Goal: Transaction & Acquisition: Purchase product/service

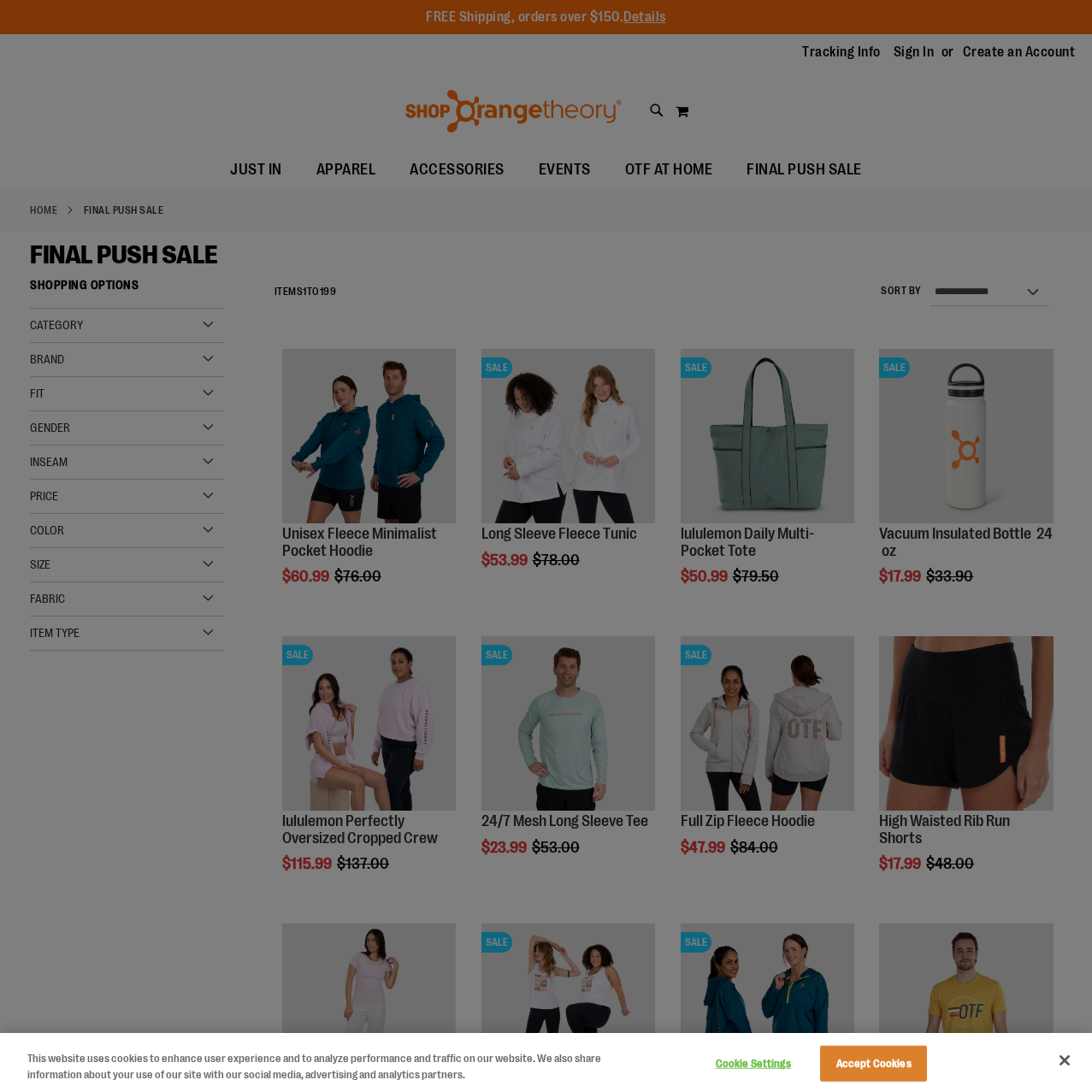
click at [898, 1059] on button "Accept Cookies" at bounding box center [873, 1064] width 107 height 36
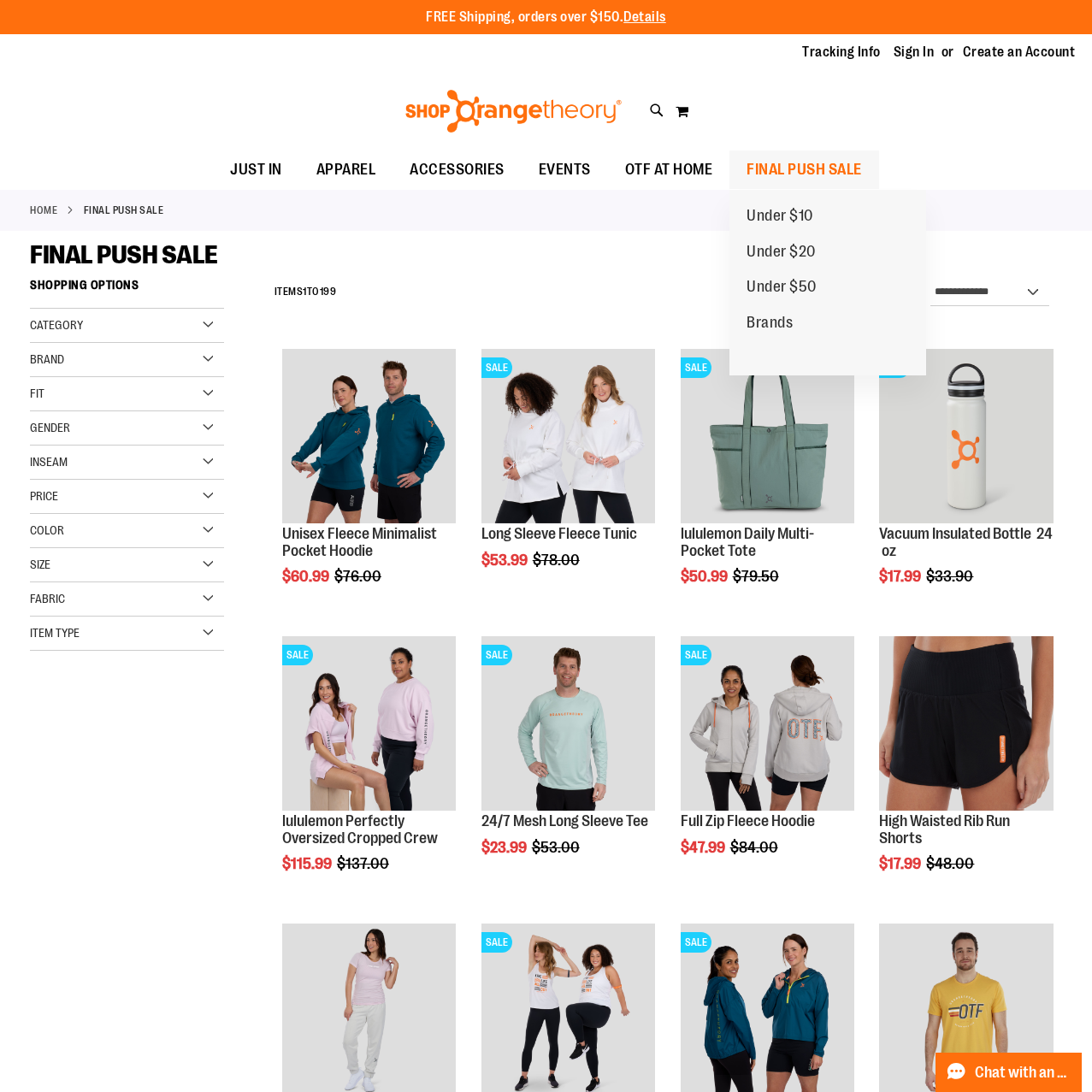
click at [792, 165] on span "FINAL PUSH SALE" at bounding box center [804, 170] width 116 height 38
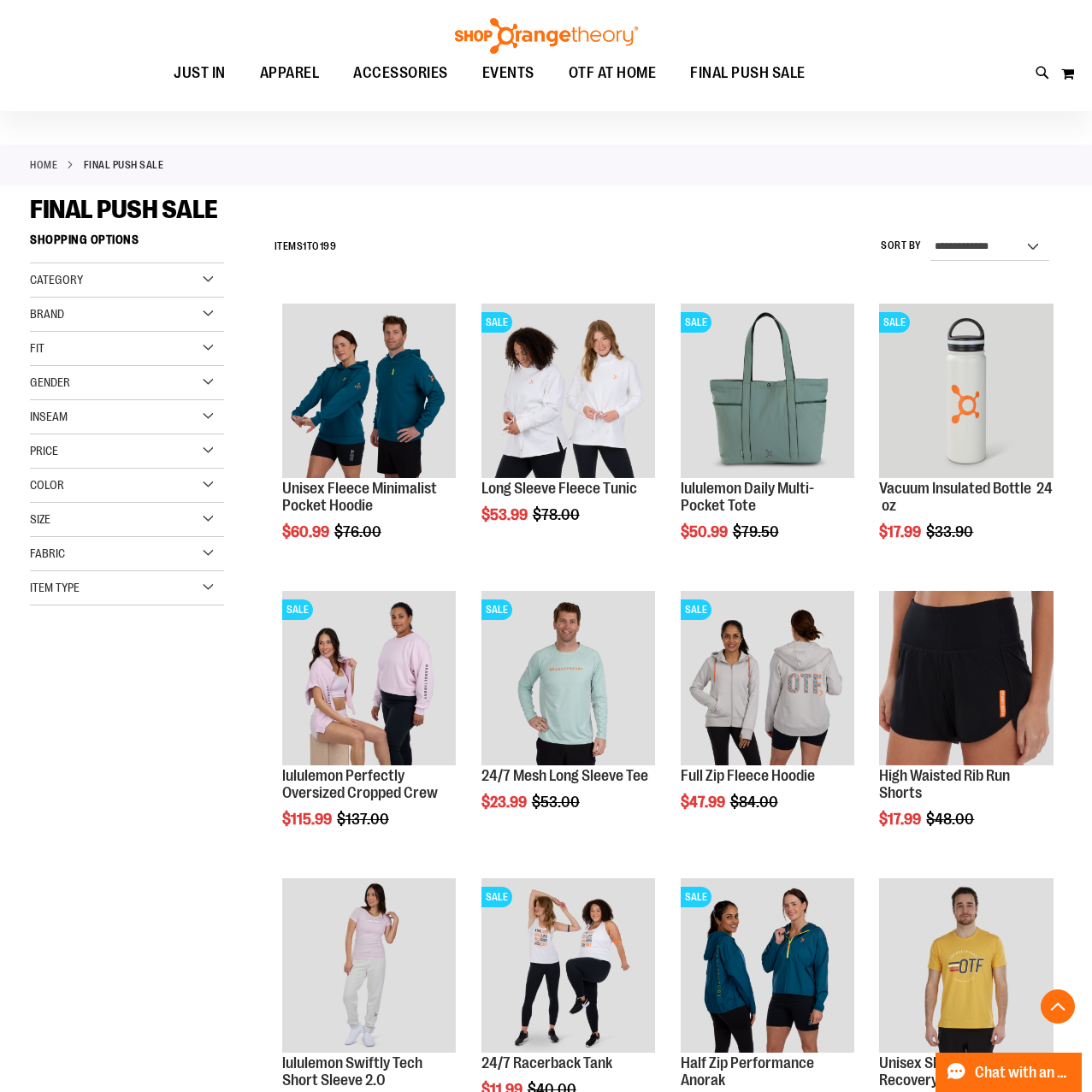
scroll to position [355, 0]
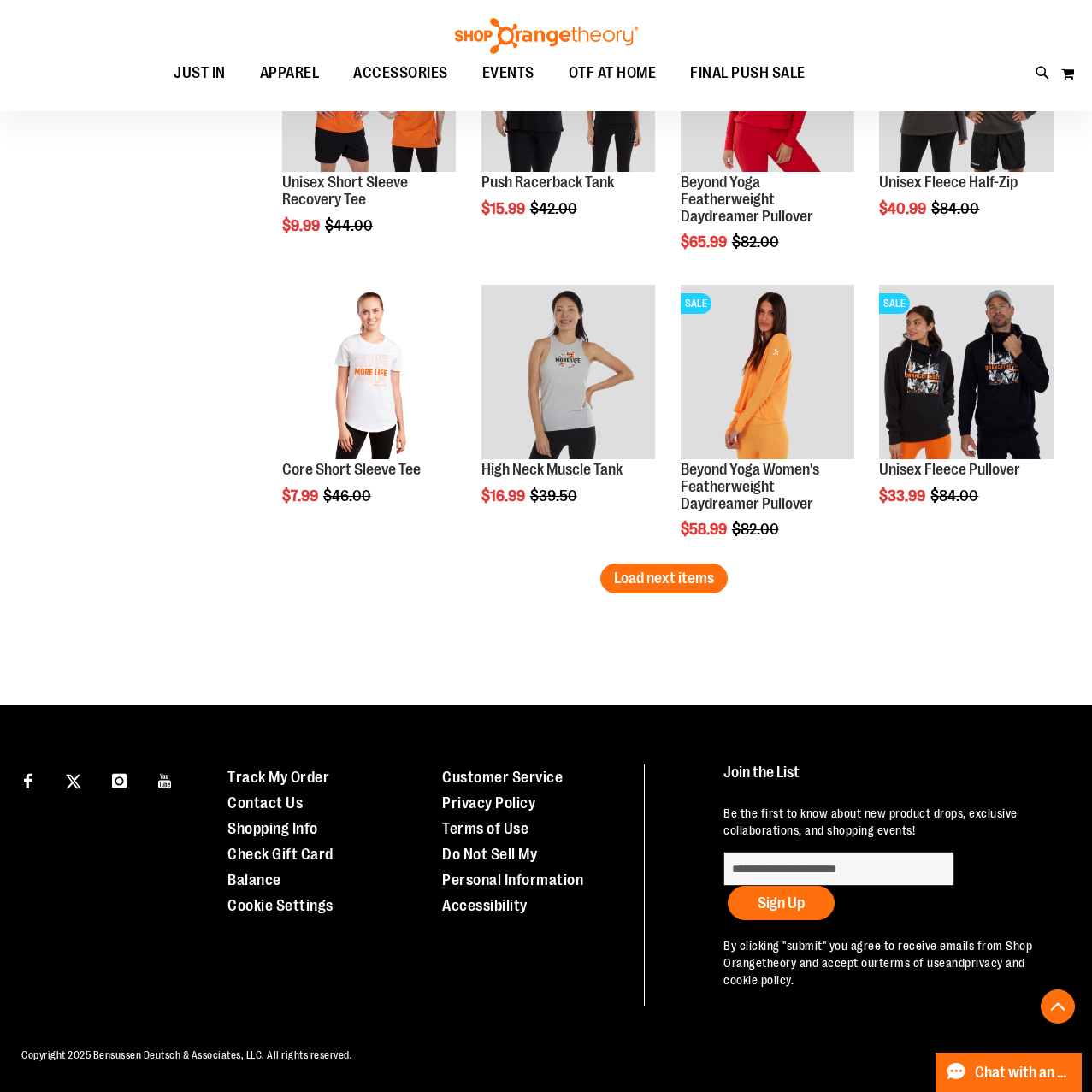
scroll to position [2361, 0]
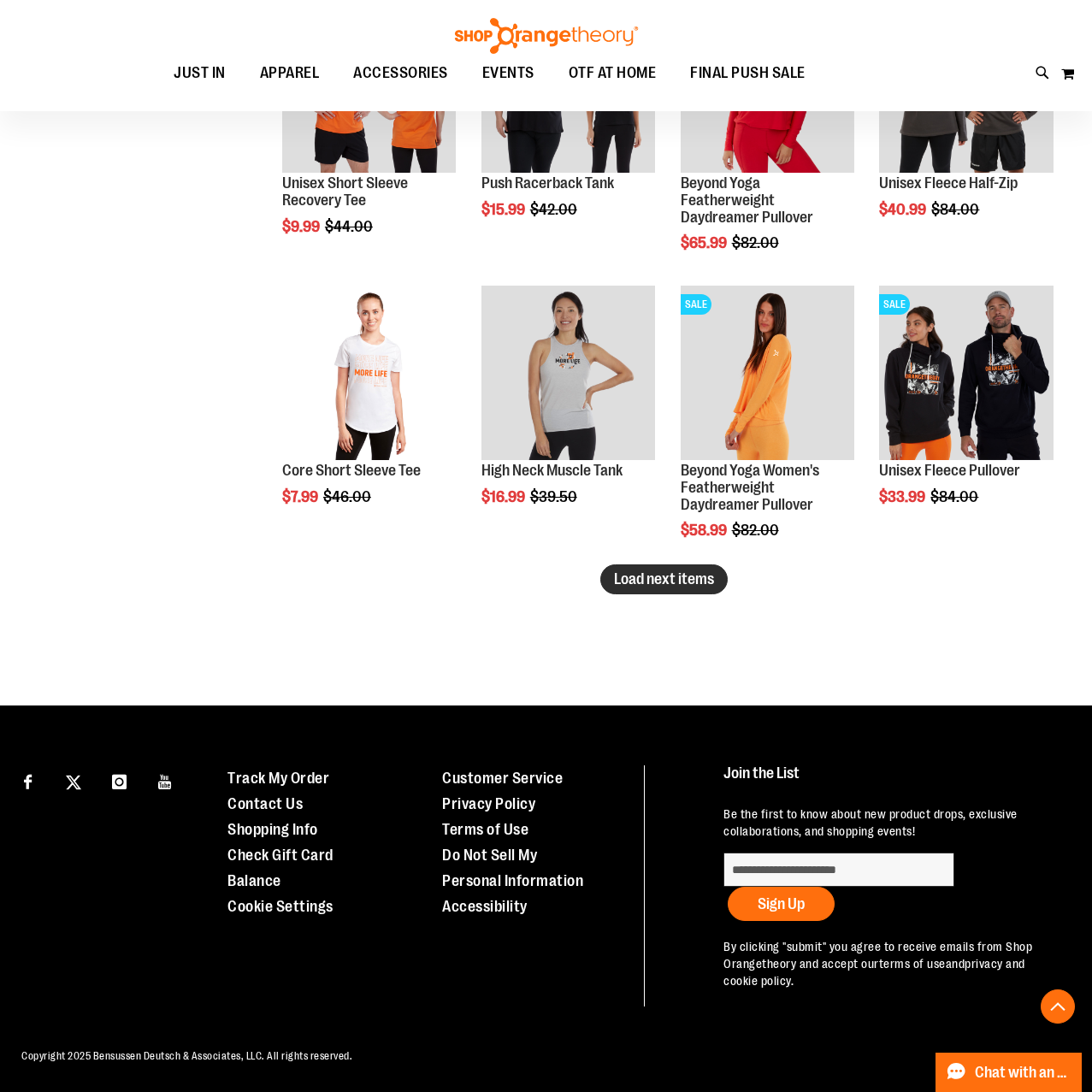
click at [655, 580] on span "Load next items" at bounding box center [663, 579] width 100 height 17
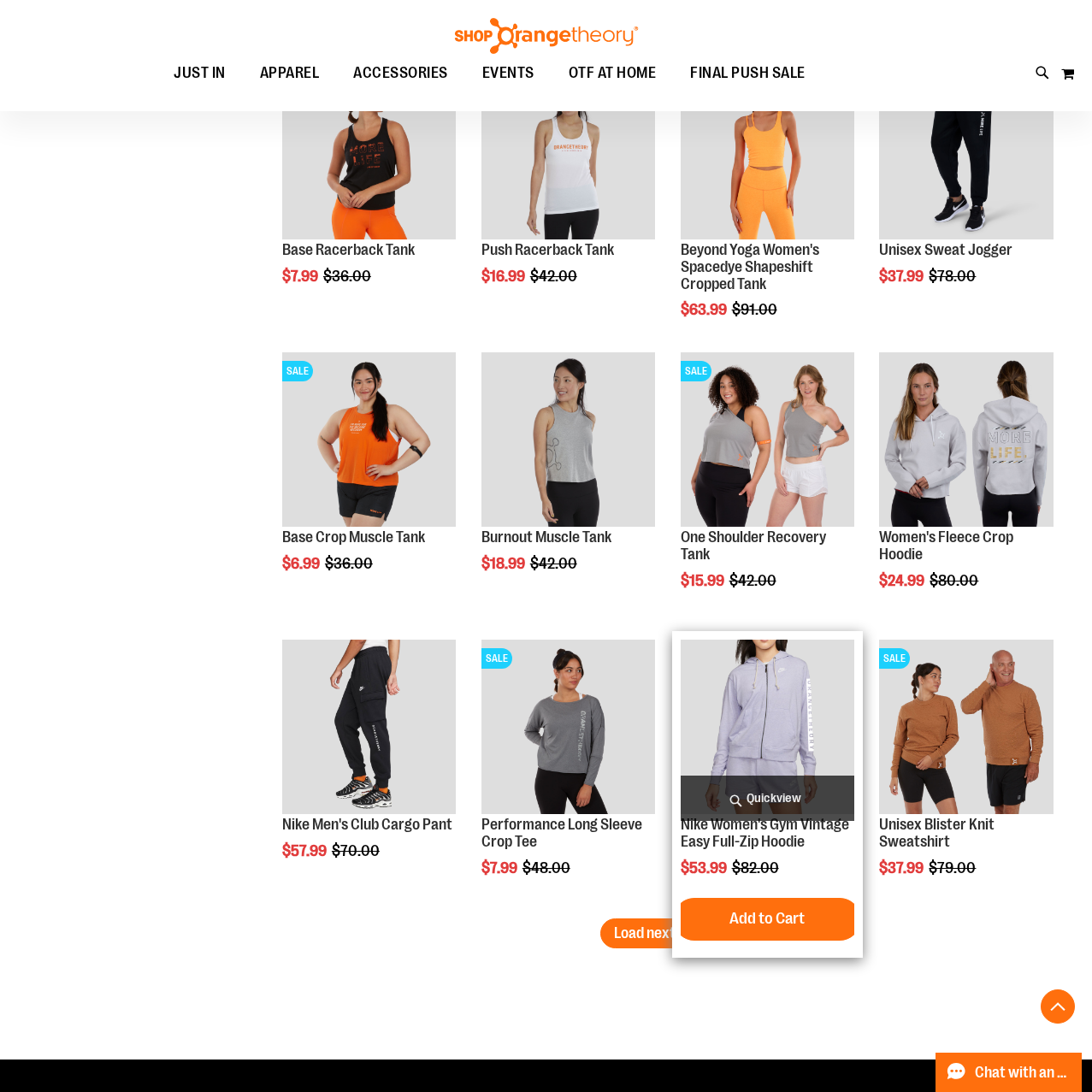
scroll to position [2865, 0]
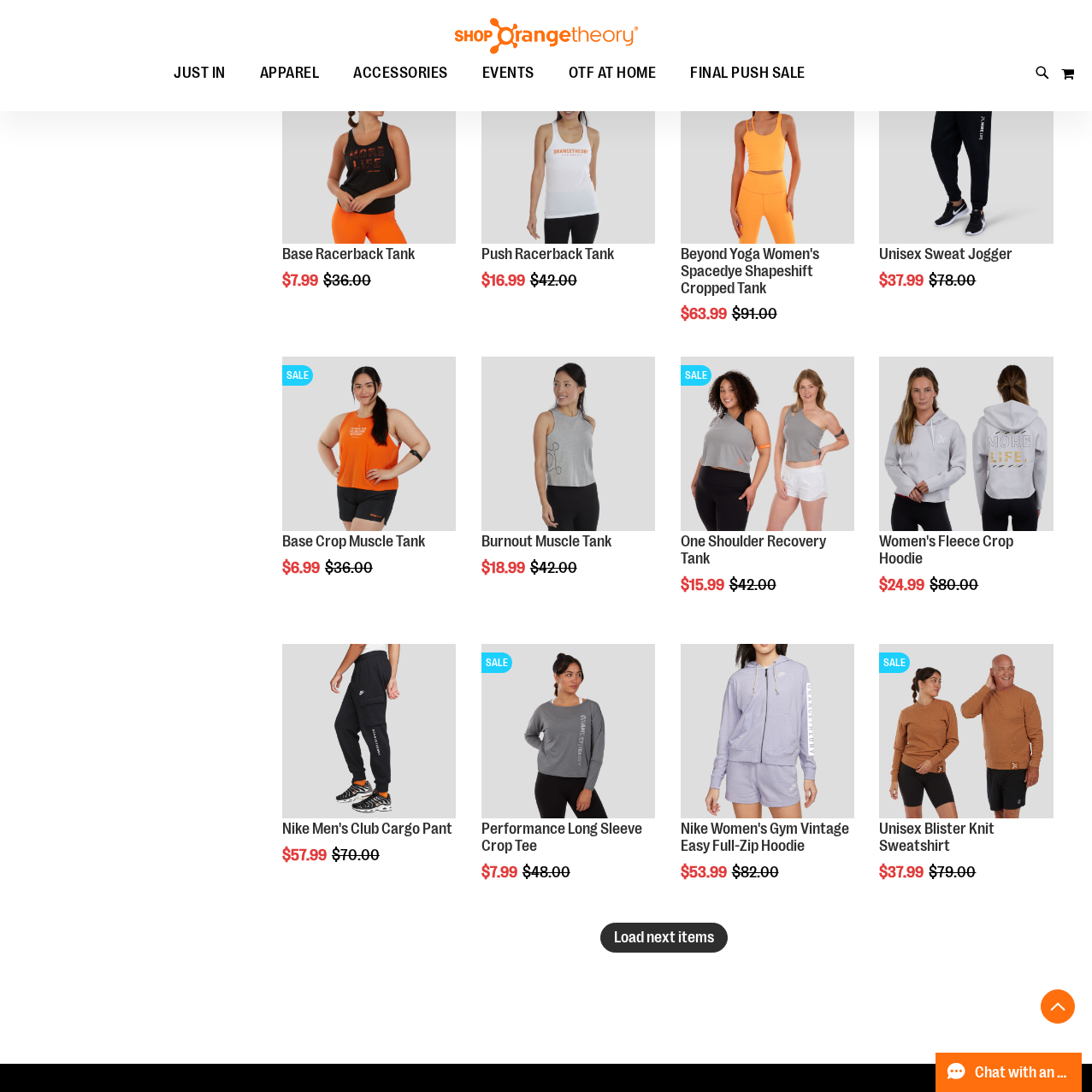
click at [701, 943] on span "Load next items" at bounding box center [663, 937] width 100 height 17
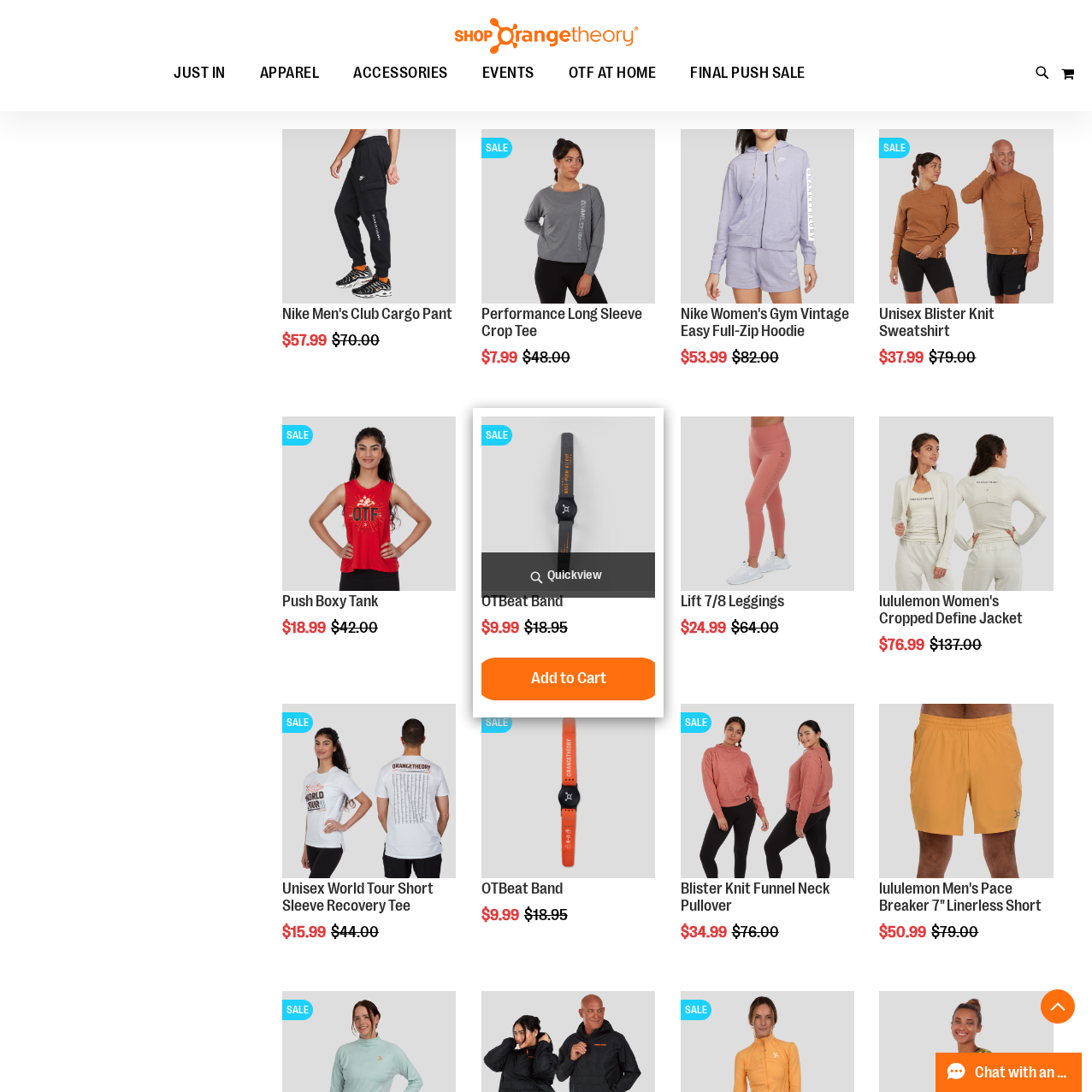
scroll to position [3438, 0]
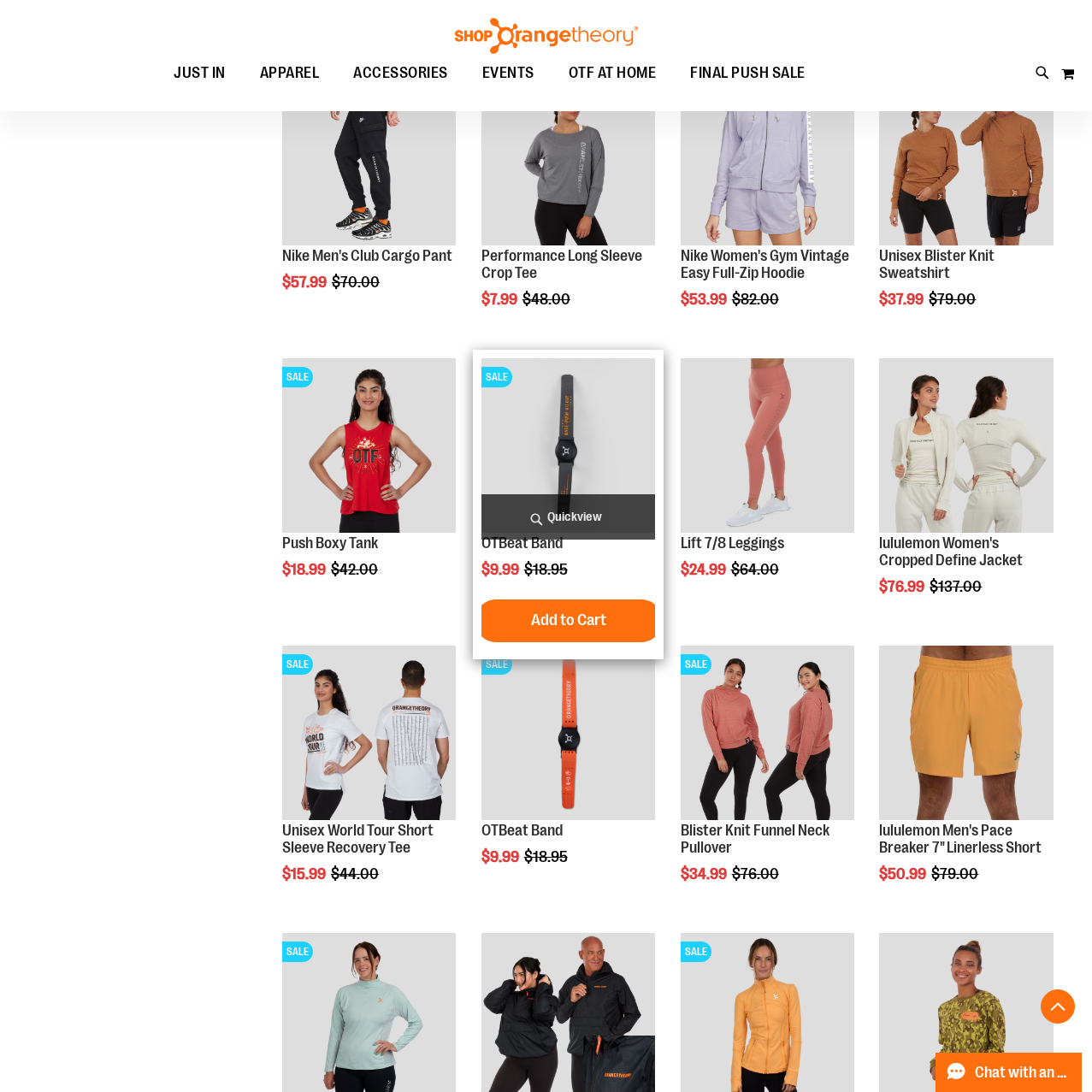
click at [604, 474] on img "product" at bounding box center [568, 445] width 174 height 174
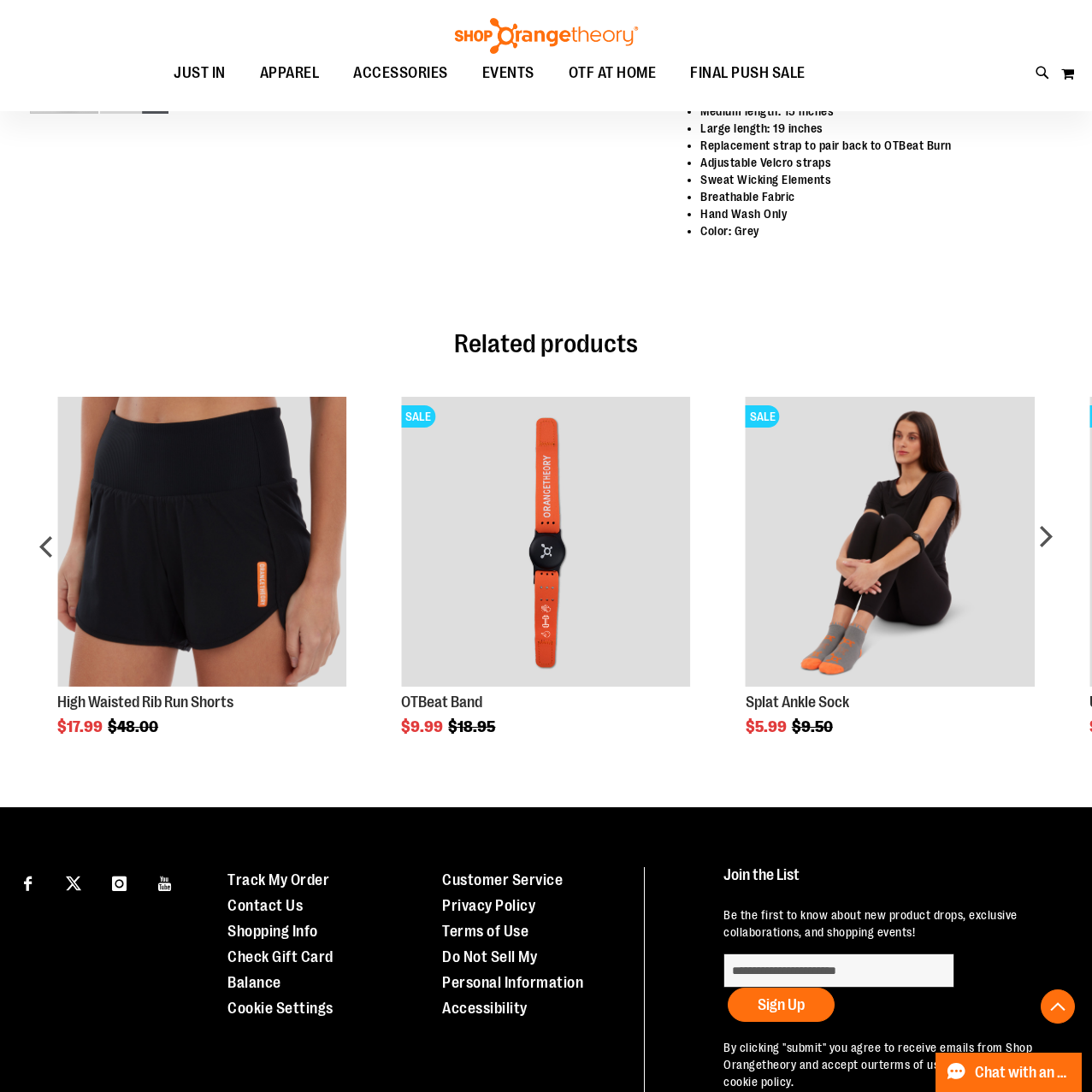
scroll to position [728, 0]
